Goal: Communication & Community: Answer question/provide support

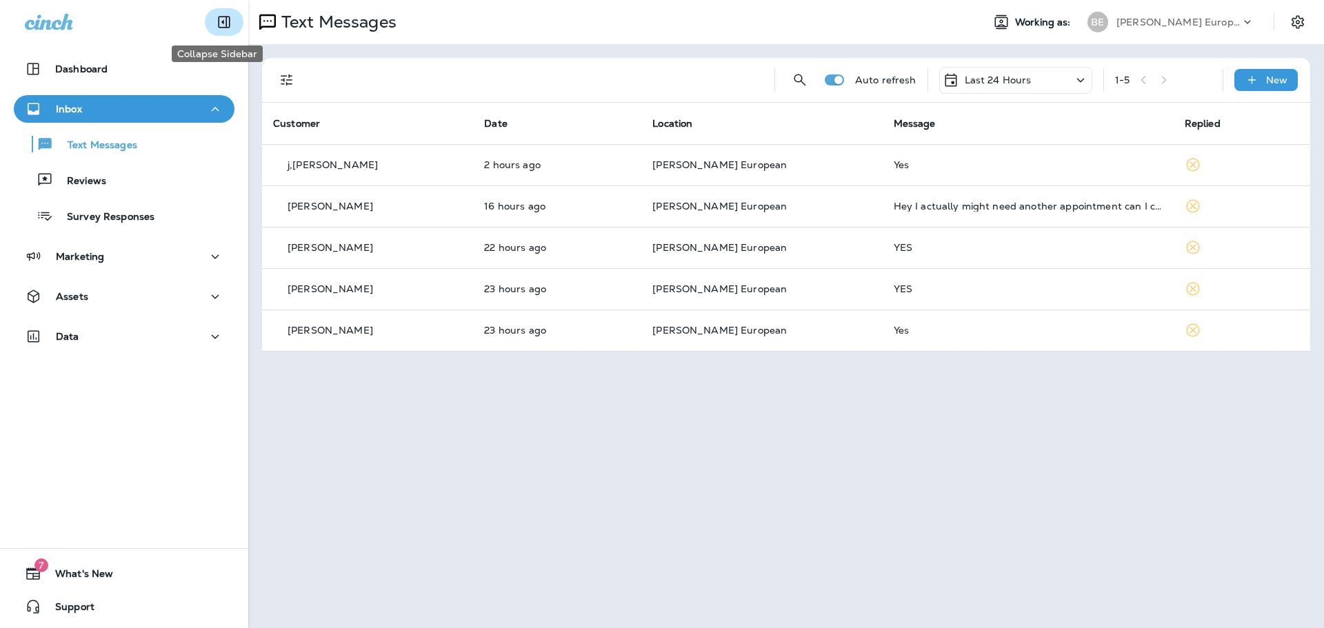
click at [216, 28] on icon "Collapse Sidebar" at bounding box center [224, 22] width 17 height 17
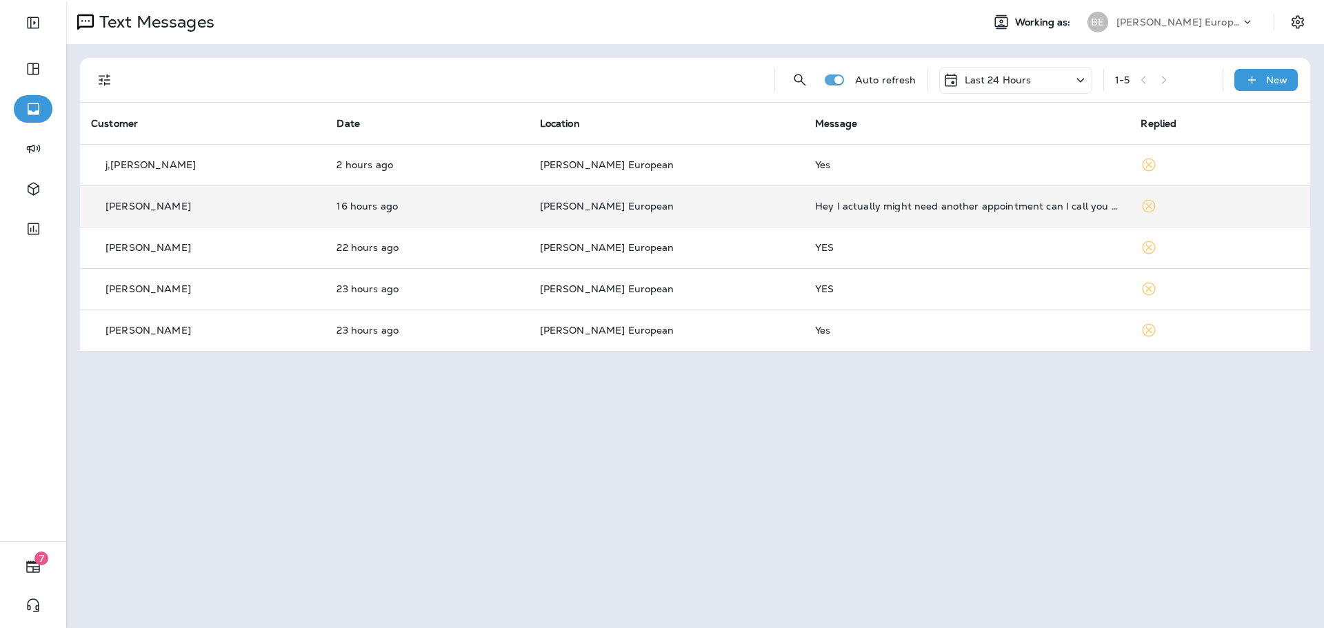
click at [841, 212] on td "Hey I actually might need another appointment can I call you and schedule when …" at bounding box center [967, 206] width 326 height 41
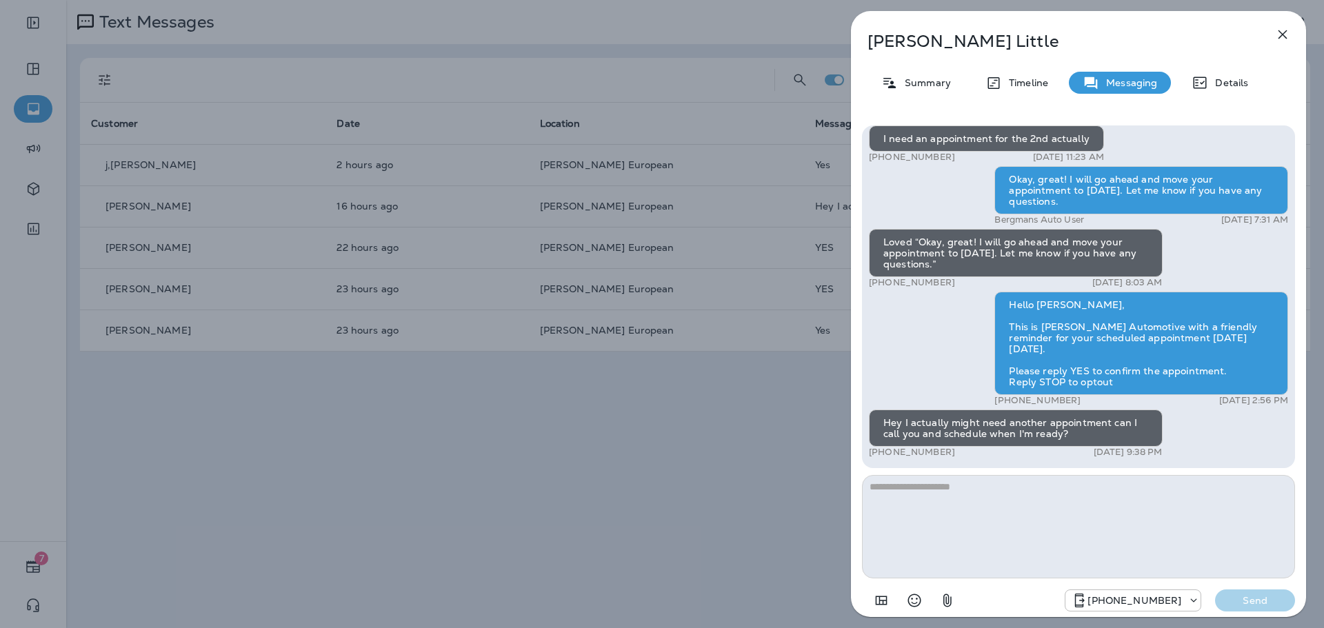
click at [1007, 484] on textarea at bounding box center [1078, 526] width 433 height 103
click at [989, 492] on textarea at bounding box center [1078, 526] width 433 height 103
click at [989, 491] on textarea at bounding box center [1078, 526] width 433 height 103
click at [1030, 485] on textarea at bounding box center [1078, 526] width 433 height 103
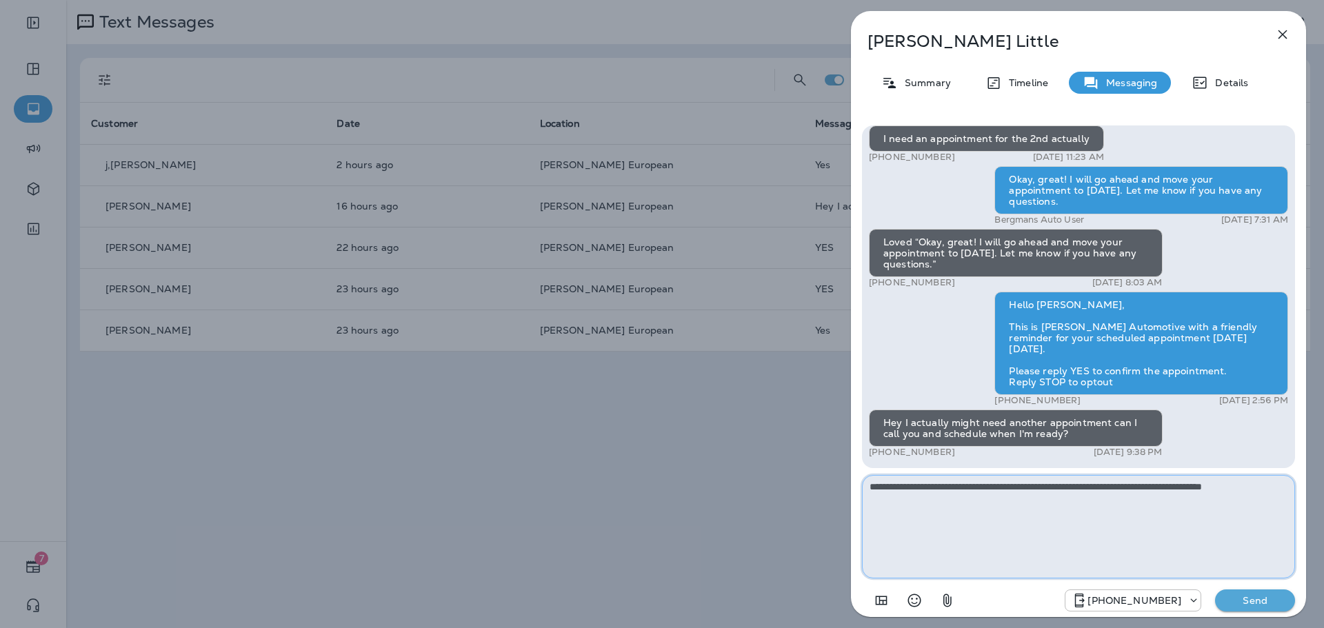
type textarea "**********"
click at [1253, 602] on p "Send" at bounding box center [1255, 601] width 58 height 12
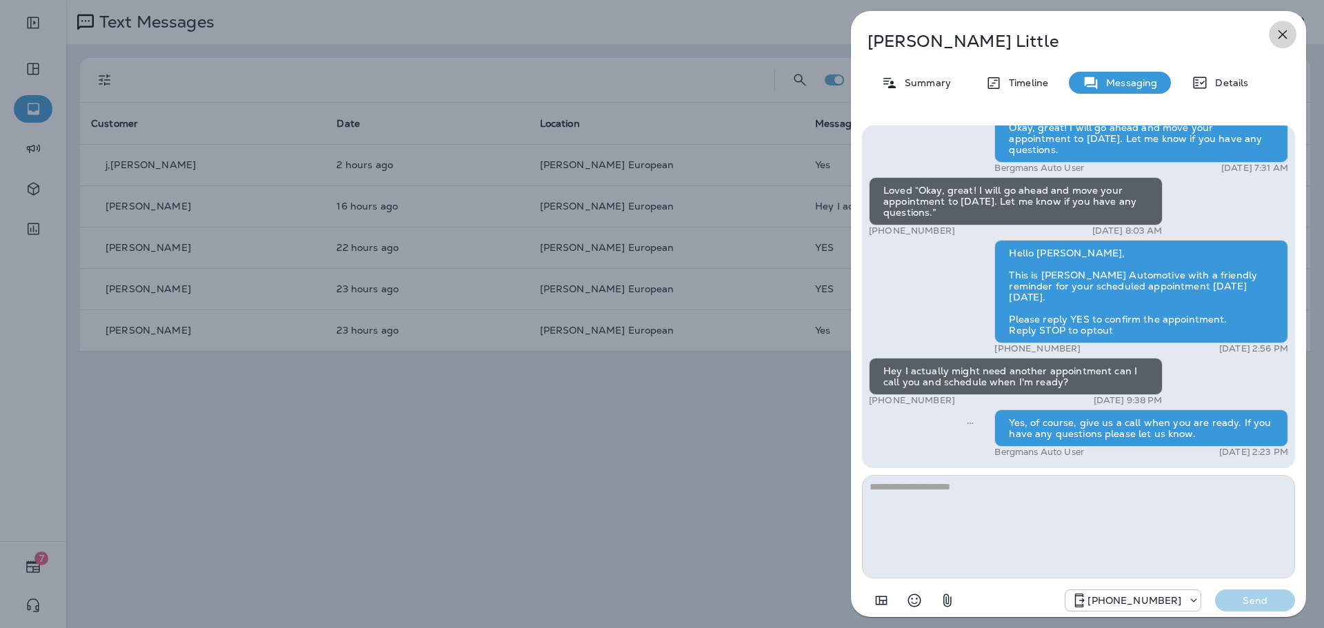
click at [1283, 34] on icon "button" at bounding box center [1283, 34] width 9 height 9
